Goal: Information Seeking & Learning: Understand process/instructions

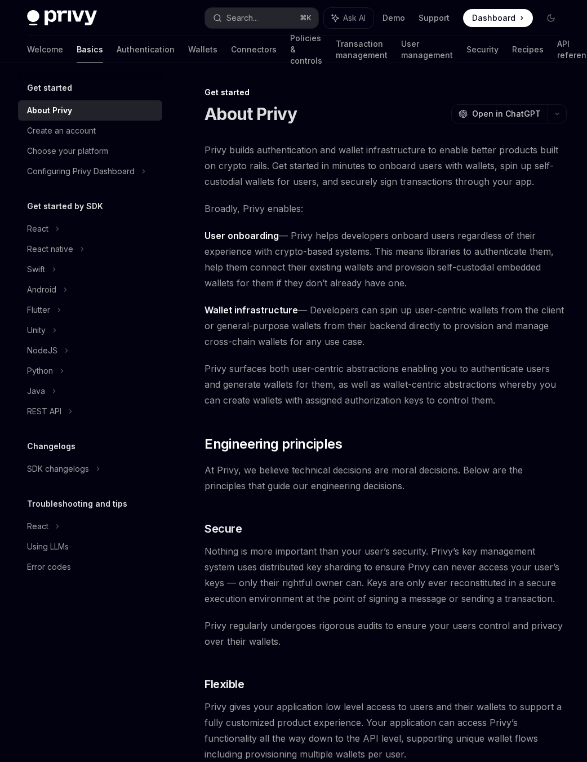
click at [290, 122] on h1 "About Privy" at bounding box center [250, 114] width 92 height 20
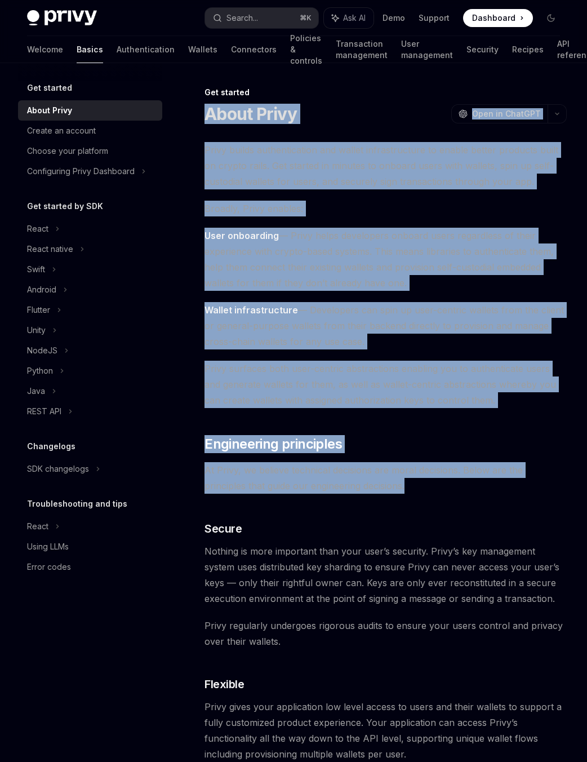
drag, startPoint x: 202, startPoint y: 121, endPoint x: 410, endPoint y: 487, distance: 421.3
click at [410, 487] on span "At Privy, we believe technical decisions are moral decisions. Below are the pri…" at bounding box center [385, 478] width 362 height 32
drag, startPoint x: 410, startPoint y: 487, endPoint x: 213, endPoint y: 118, distance: 418.1
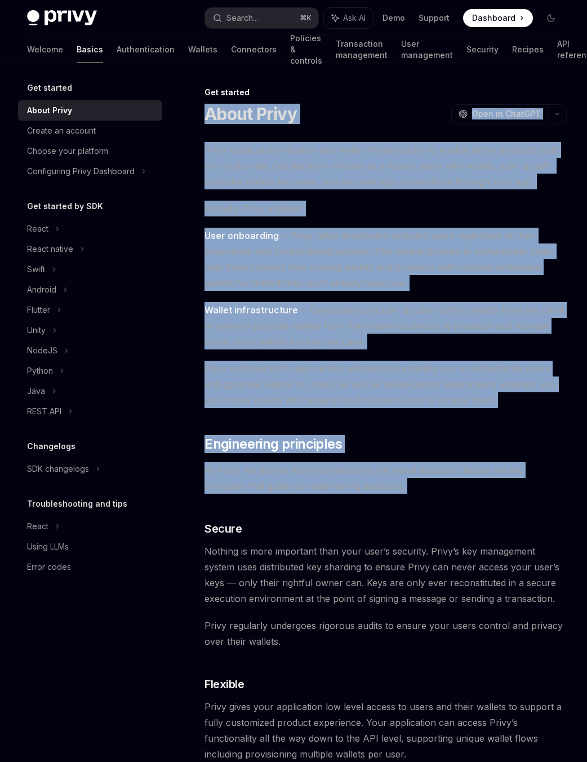
click at [213, 118] on h1 "About Privy" at bounding box center [250, 114] width 92 height 20
drag, startPoint x: 213, startPoint y: 118, endPoint x: 394, endPoint y: 497, distance: 419.5
click at [394, 497] on div "Privy builds authentication and wallet infrastructure to enable better products…" at bounding box center [385, 724] width 362 height 1164
drag, startPoint x: 392, startPoint y: 488, endPoint x: 213, endPoint y: 119, distance: 410.2
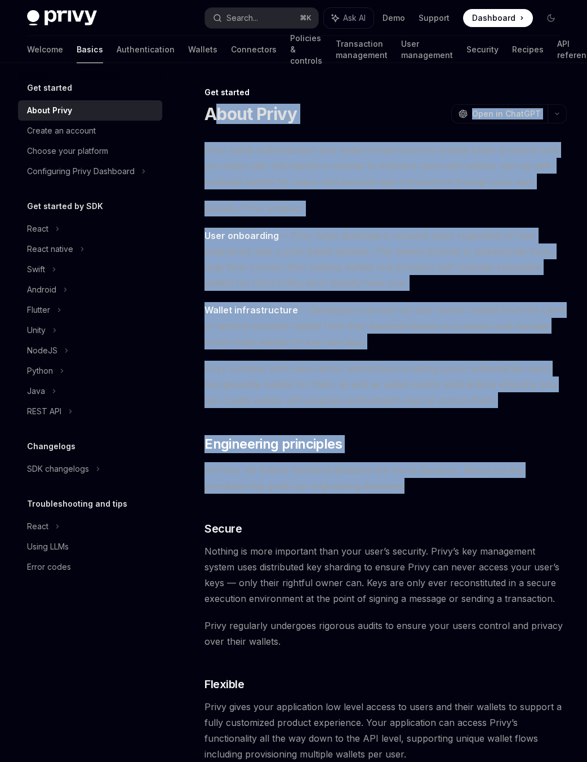
click at [213, 119] on h1 "About Privy" at bounding box center [250, 114] width 92 height 20
drag, startPoint x: 213, startPoint y: 119, endPoint x: 395, endPoint y: 489, distance: 411.9
click at [395, 489] on span "At Privy, we believe technical decisions are moral decisions. Below are the pri…" at bounding box center [385, 478] width 362 height 32
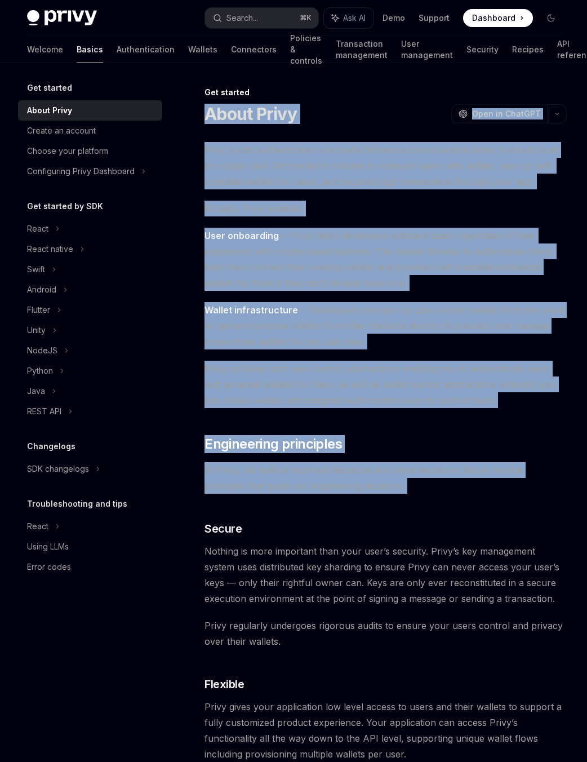
drag, startPoint x: 395, startPoint y: 489, endPoint x: 221, endPoint y: 117, distance: 410.5
click at [221, 117] on h1 "About Privy" at bounding box center [250, 114] width 92 height 20
drag, startPoint x: 221, startPoint y: 117, endPoint x: 410, endPoint y: 491, distance: 418.7
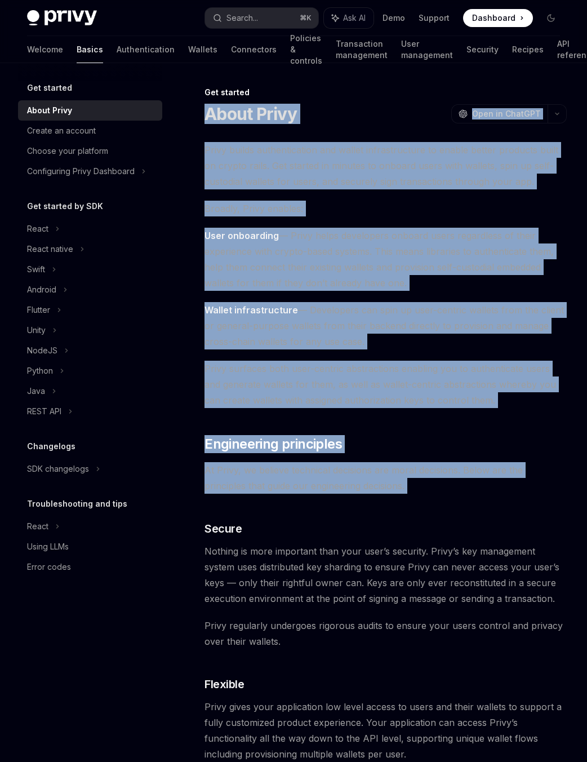
click at [410, 491] on span "At Privy, we believe technical decisions are moral decisions. Below are the pri…" at bounding box center [385, 478] width 362 height 32
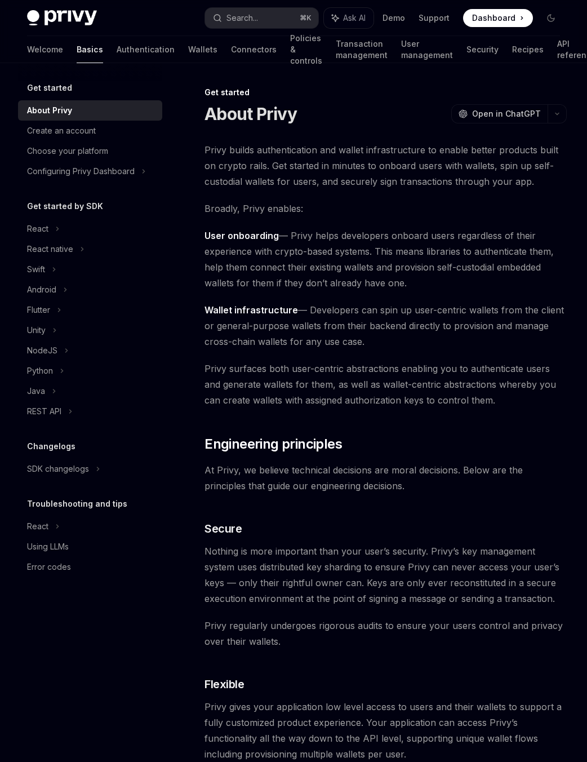
click at [79, 24] on img at bounding box center [62, 18] width 70 height 16
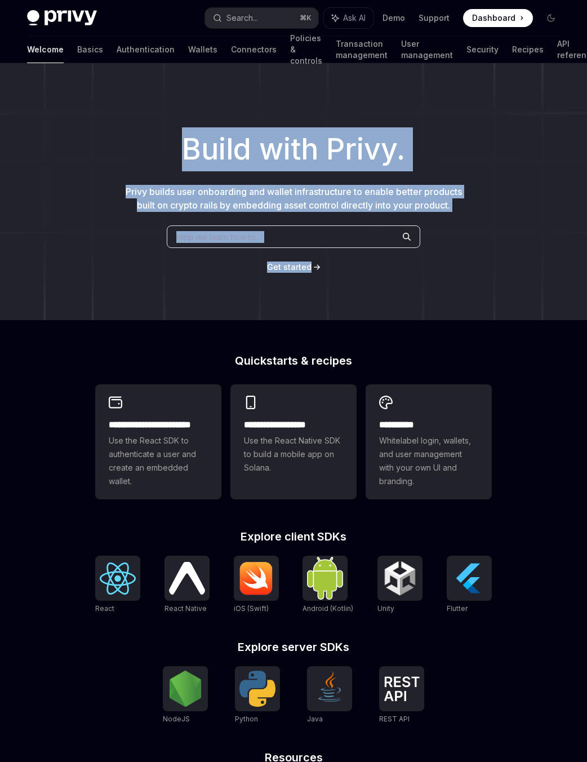
drag, startPoint x: 450, startPoint y: 245, endPoint x: 140, endPoint y: 122, distance: 334.0
click at [140, 122] on div "Build with Privy. Privy builds user onboarding and wallet infrastructure to ena…" at bounding box center [293, 191] width 587 height 257
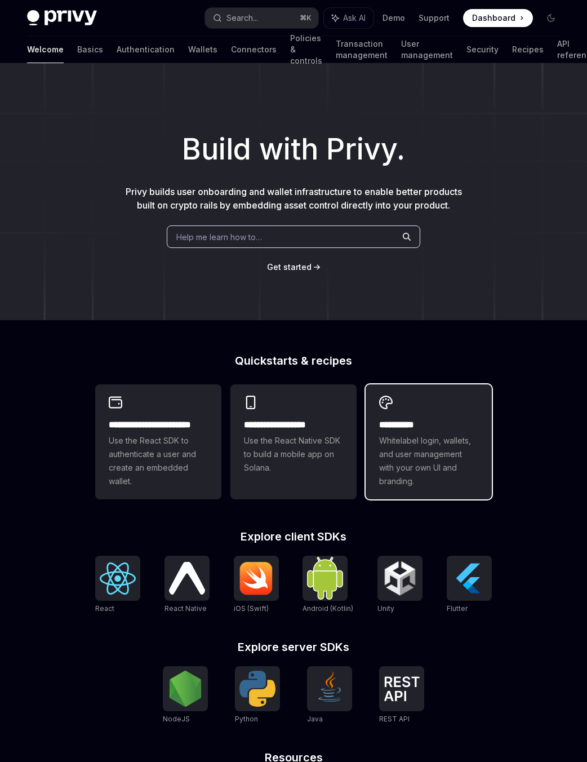
click at [437, 447] on span "Whitelabel login, wallets, and user management with your own UI and branding." at bounding box center [428, 461] width 99 height 54
type textarea "*"
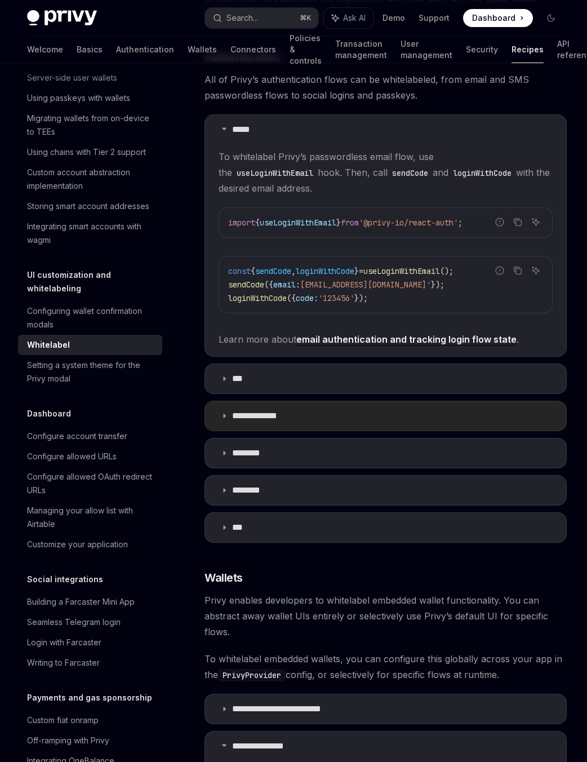
scroll to position [701, 0]
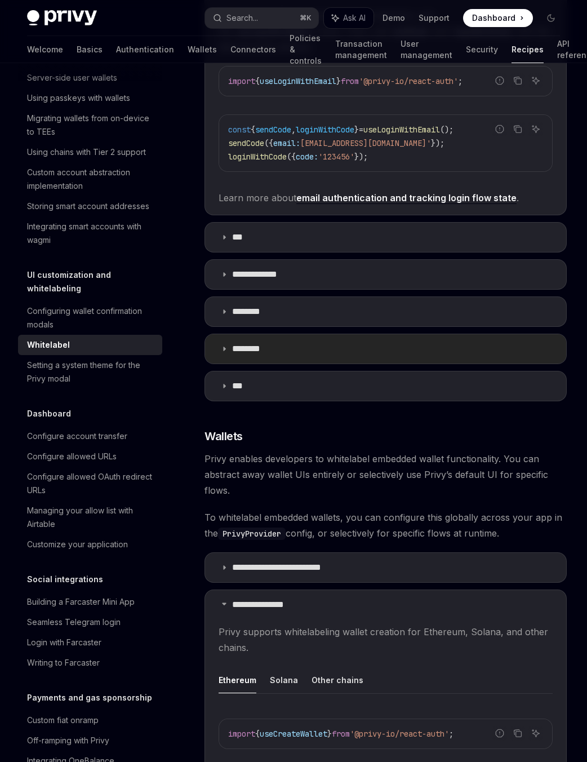
click at [278, 355] on summary "********" at bounding box center [385, 348] width 361 height 29
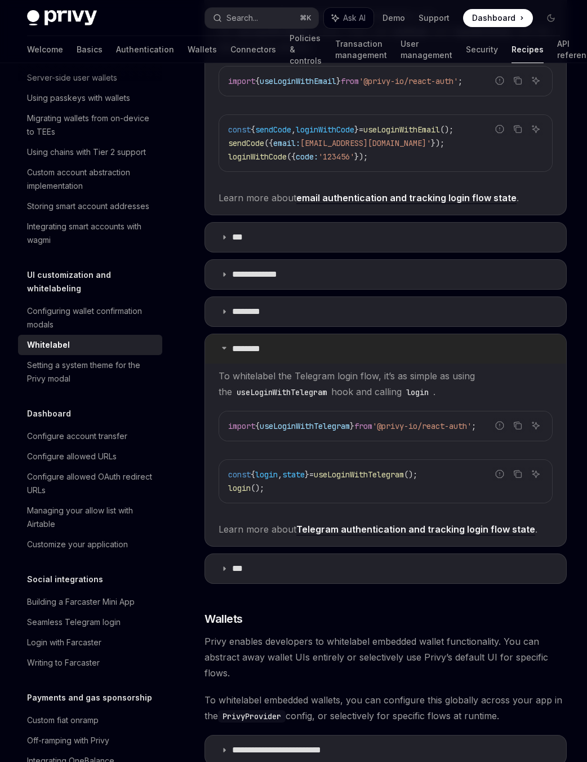
click at [278, 355] on summary "********" at bounding box center [385, 348] width 361 height 29
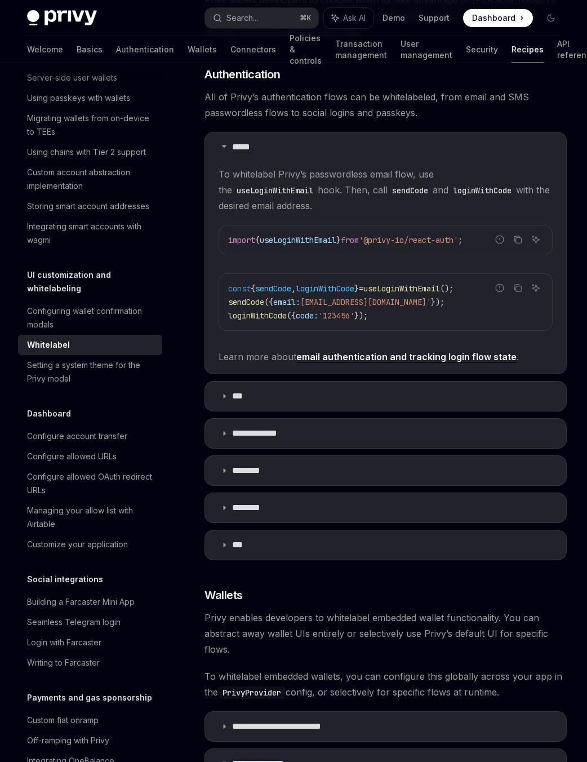
scroll to position [418, 0]
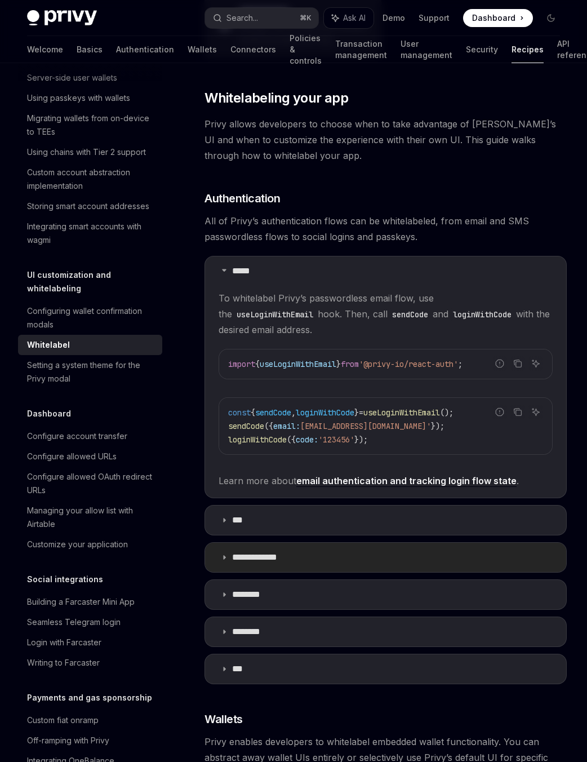
click at [327, 558] on summary "**********" at bounding box center [385, 556] width 361 height 29
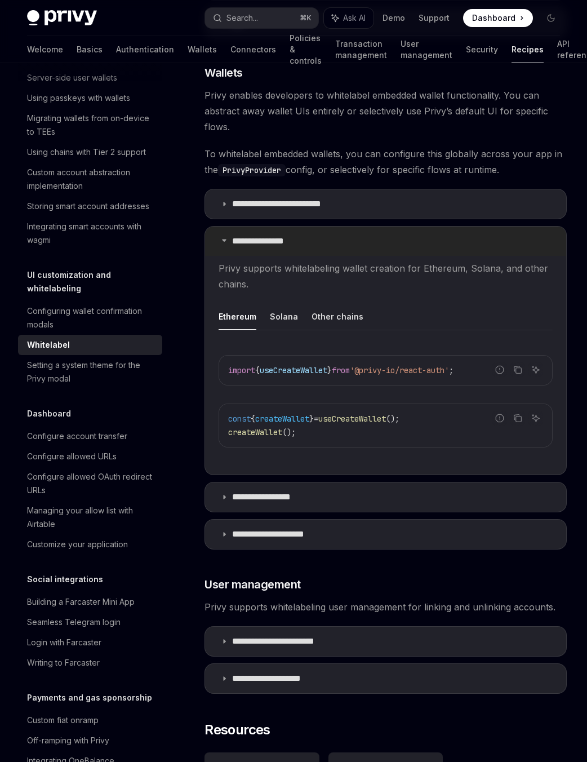
scroll to position [1213, 0]
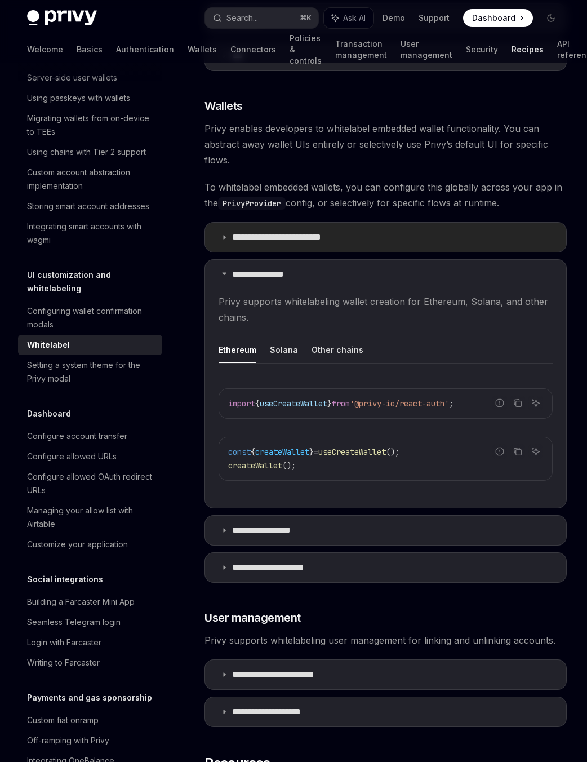
click at [312, 244] on summary "**********" at bounding box center [385, 237] width 361 height 29
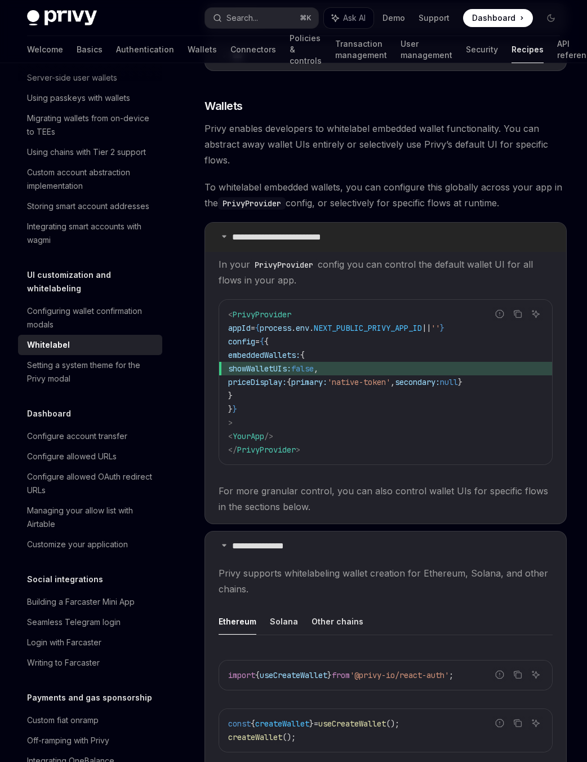
click at [312, 244] on summary "**********" at bounding box center [385, 237] width 361 height 29
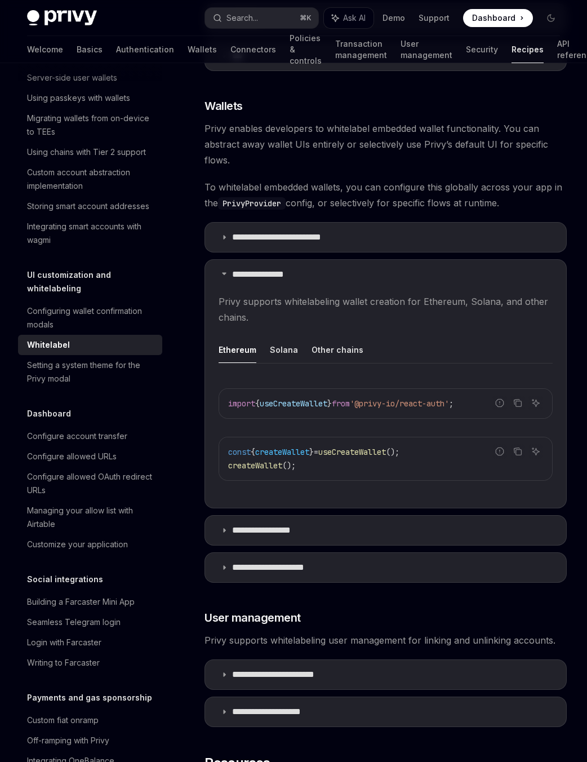
click at [230, 186] on span "To whitelabel embedded wallets, you can configure this globally across your app…" at bounding box center [385, 195] width 362 height 32
click at [229, 185] on span "To whitelabel embedded wallets, you can configure this globally across your app…" at bounding box center [385, 195] width 362 height 32
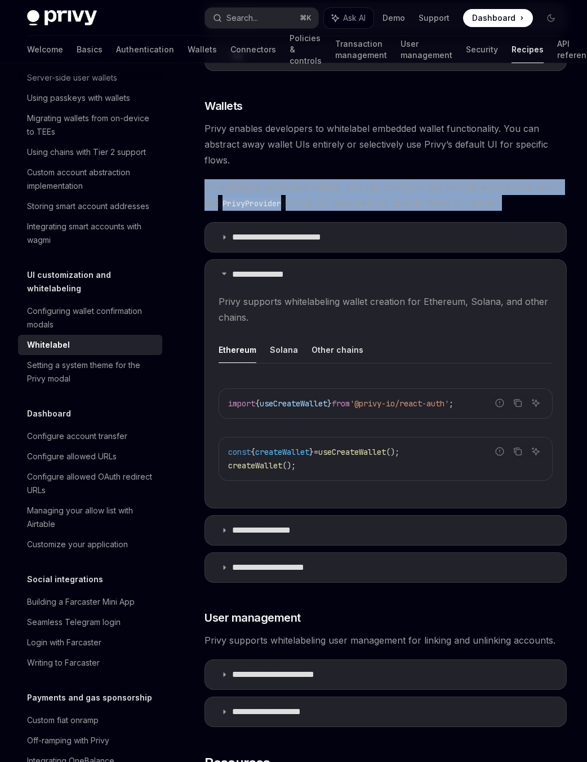
click at [229, 185] on span "To whitelabel embedded wallets, you can configure this globally across your app…" at bounding box center [385, 195] width 362 height 32
click at [247, 183] on span "To whitelabel embedded wallets, you can configure this globally across your app…" at bounding box center [385, 195] width 362 height 32
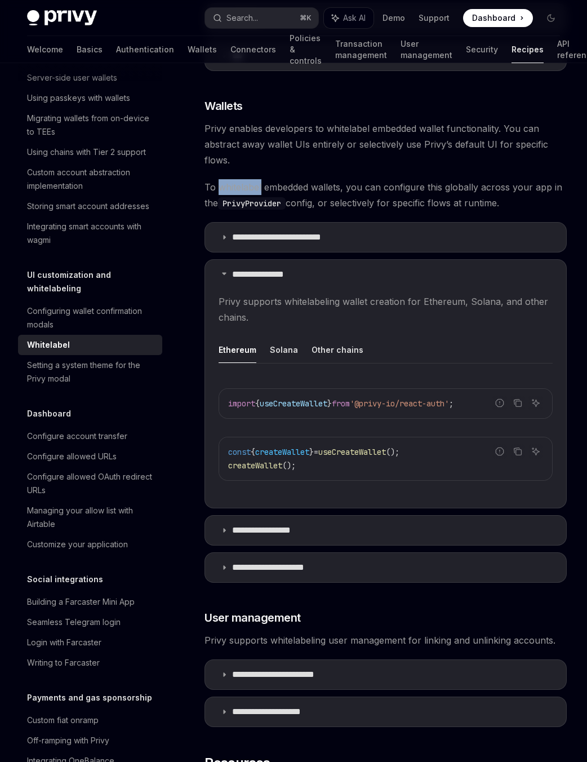
click at [247, 183] on span "To whitelabel embedded wallets, you can configure this globally across your app…" at bounding box center [385, 195] width 362 height 32
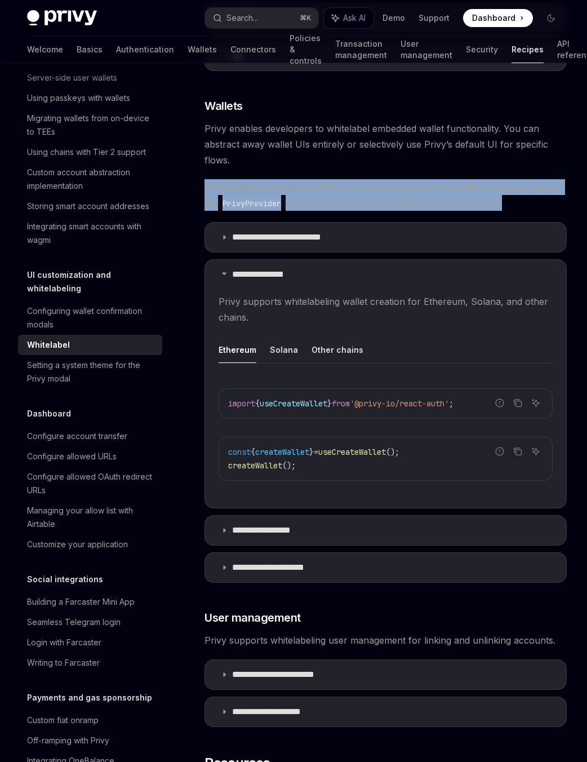
click at [247, 183] on span "To whitelabel embedded wallets, you can configure this globally across your app…" at bounding box center [385, 195] width 362 height 32
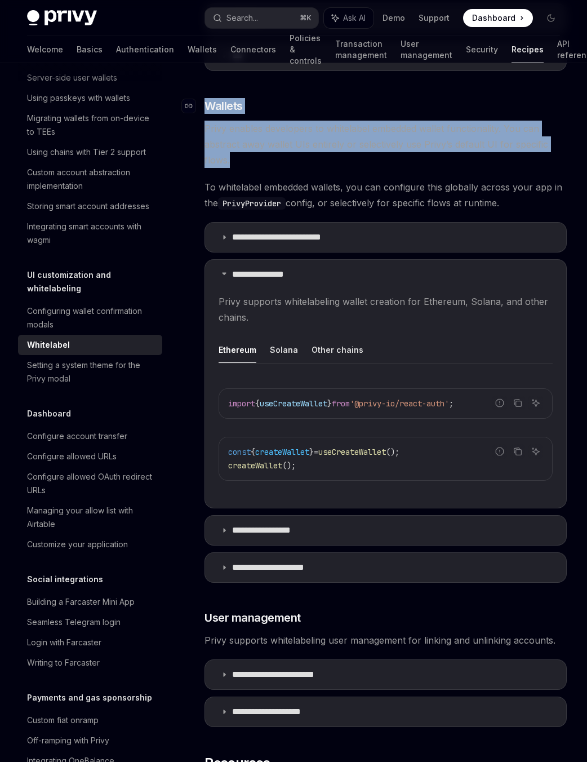
drag, startPoint x: 259, startPoint y: 164, endPoint x: 202, endPoint y: 106, distance: 81.3
